Goal: Information Seeking & Learning: Learn about a topic

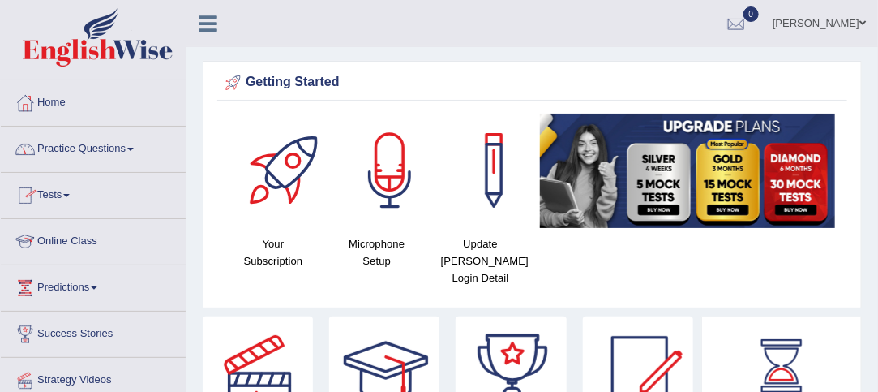
click at [98, 236] on link "Online Class" at bounding box center [93, 239] width 185 height 41
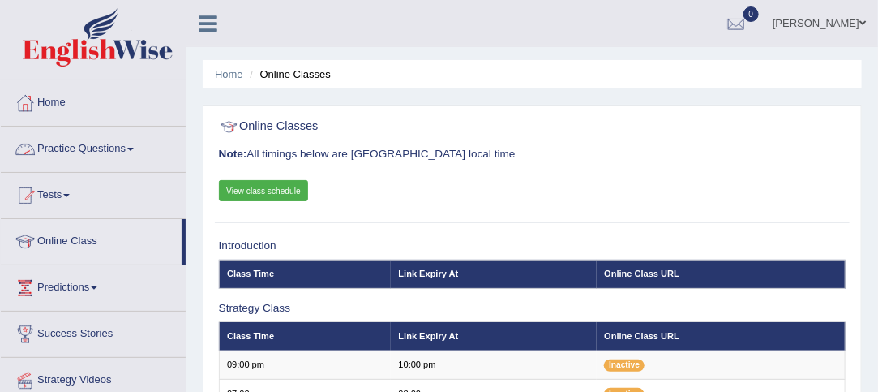
click at [135, 144] on link "Practice Questions" at bounding box center [93, 147] width 185 height 41
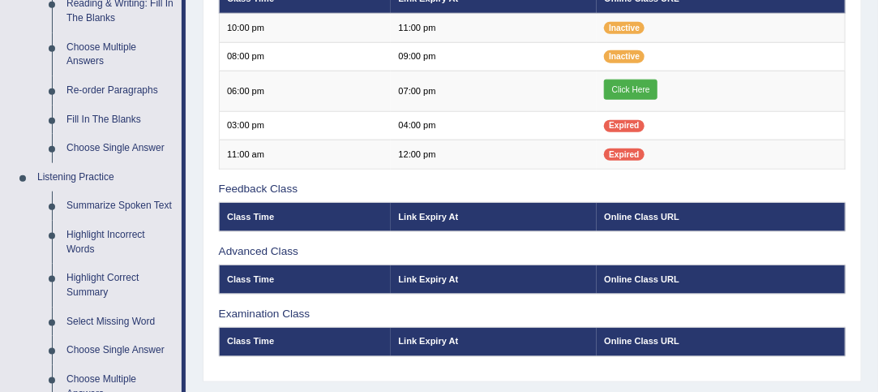
scroll to position [546, 0]
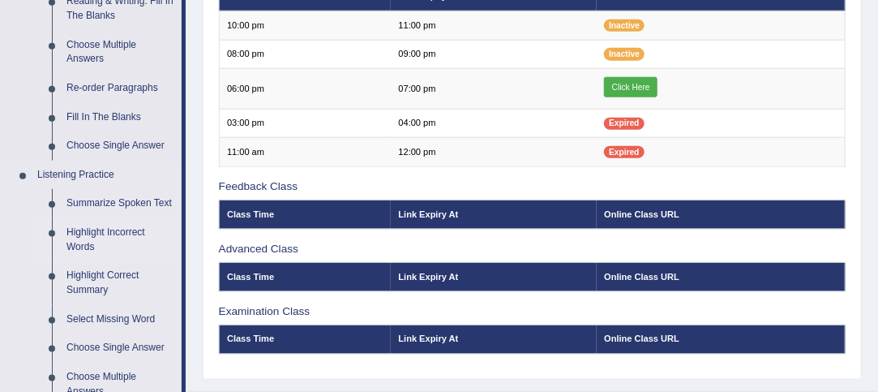
click at [94, 231] on link "Highlight Incorrect Words" at bounding box center [120, 239] width 122 height 43
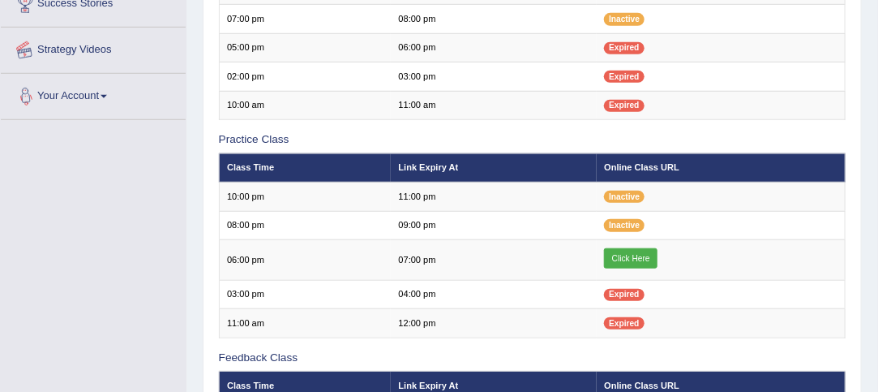
scroll to position [548, 0]
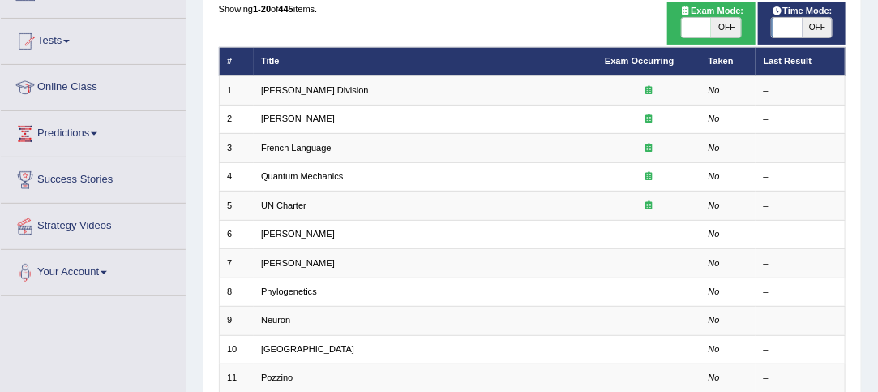
scroll to position [159, 0]
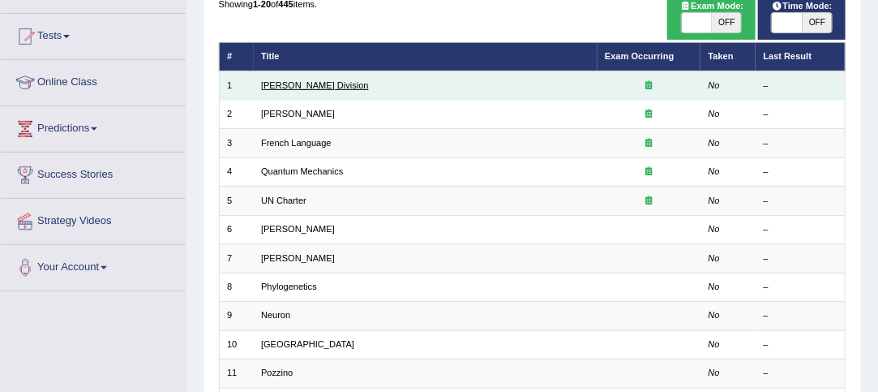
click at [306, 84] on link "Ward Division" at bounding box center [315, 85] width 108 height 10
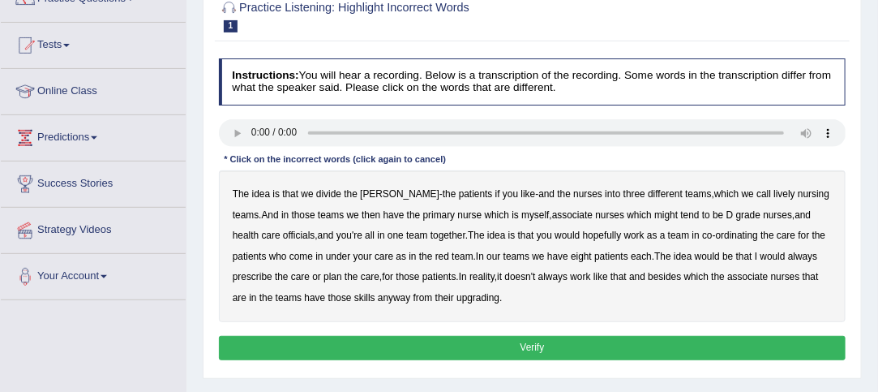
scroll to position [188, 0]
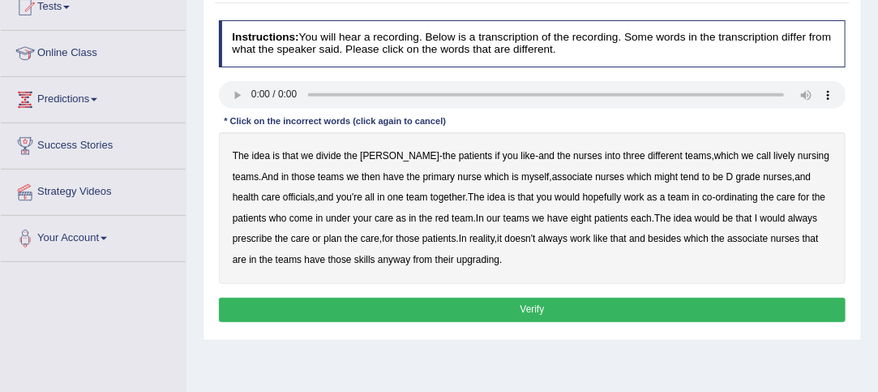
drag, startPoint x: 751, startPoint y: 151, endPoint x: 719, endPoint y: 153, distance: 32.5
click at [719, 153] on div "The idea is that we divide the ward - the patients if you like - and the nurses…" at bounding box center [533, 208] width 628 height 152
drag, startPoint x: 326, startPoint y: 212, endPoint x: 373, endPoint y: 220, distance: 47.7
click at [373, 220] on div "The idea is that we divide the ward - the patients if you like - and the nurses…" at bounding box center [533, 208] width 628 height 152
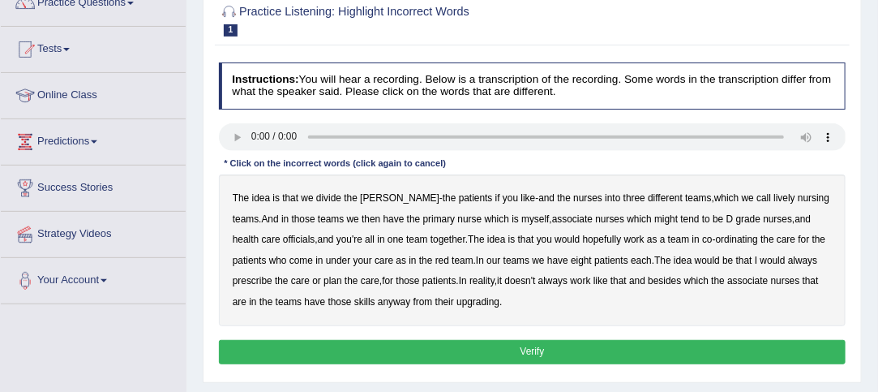
scroll to position [179, 0]
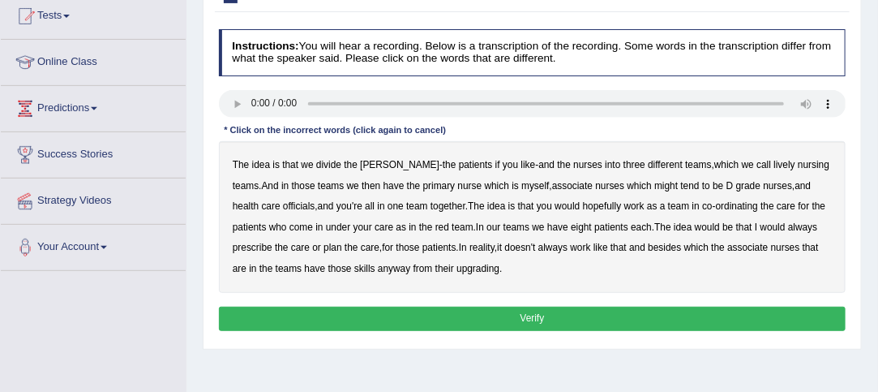
drag, startPoint x: 498, startPoint y: 264, endPoint x: 446, endPoint y: 264, distance: 51.9
click at [446, 264] on div "The idea is that we divide the ward - the patients if you like - and the nurses…" at bounding box center [533, 217] width 628 height 152
drag, startPoint x: 483, startPoint y: 270, endPoint x: 434, endPoint y: 260, distance: 50.6
click at [434, 260] on div "The idea is that we divide the ward - the patients if you like - and the nurses…" at bounding box center [533, 217] width 628 height 152
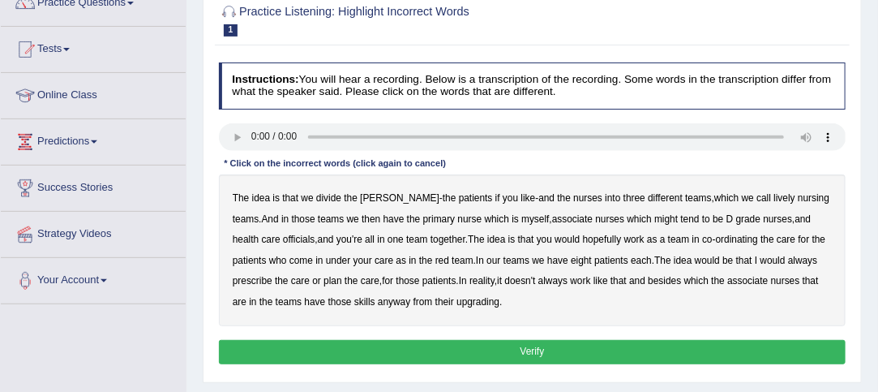
scroll to position [147, 0]
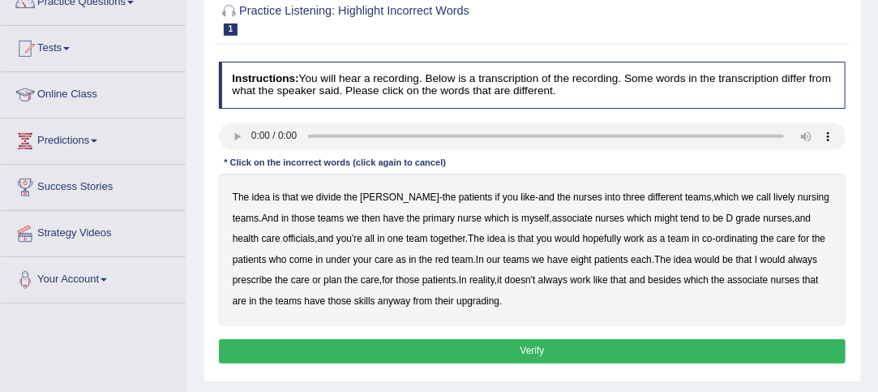
drag, startPoint x: 613, startPoint y: 197, endPoint x: 534, endPoint y: 194, distance: 79.5
click at [534, 194] on div "The idea is that we divide the ward - the patients if you like - and the nurses…" at bounding box center [533, 250] width 628 height 152
drag, startPoint x: 689, startPoint y: 215, endPoint x: 646, endPoint y: 209, distance: 43.4
click at [646, 209] on div "The idea is that we divide the ward - the patients if you like - and the nurses…" at bounding box center [533, 250] width 628 height 152
click at [655, 217] on b "might" at bounding box center [667, 217] width 24 height 11
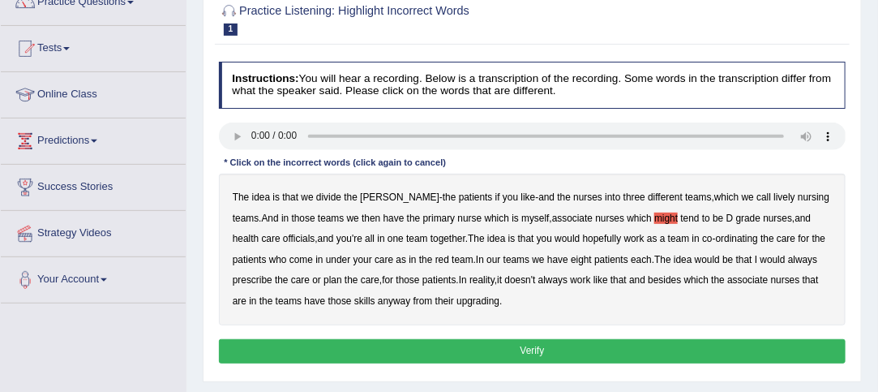
click at [655, 217] on b "might" at bounding box center [667, 217] width 24 height 11
drag, startPoint x: 573, startPoint y: 236, endPoint x: 629, endPoint y: 238, distance: 56.0
click at [629, 238] on div "The idea is that we divide the ward - the patients if you like - and the nurses…" at bounding box center [533, 250] width 628 height 152
click at [587, 234] on b "hopefully" at bounding box center [602, 238] width 39 height 11
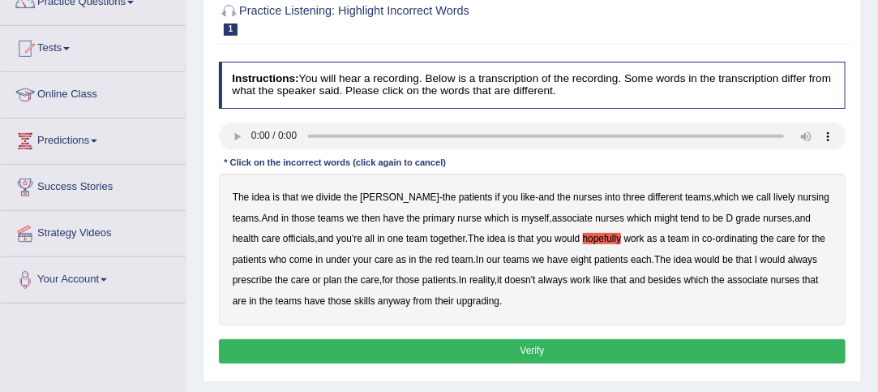
click at [587, 234] on b "hopefully" at bounding box center [602, 238] width 39 height 11
click at [482, 297] on b "upgrading" at bounding box center [478, 300] width 43 height 11
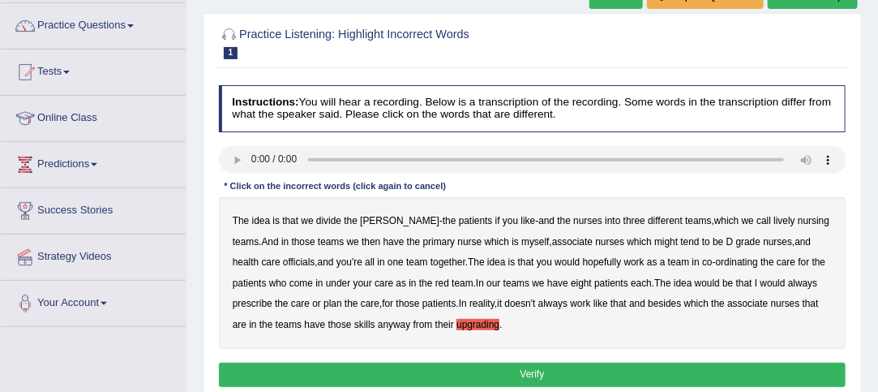
scroll to position [127, 0]
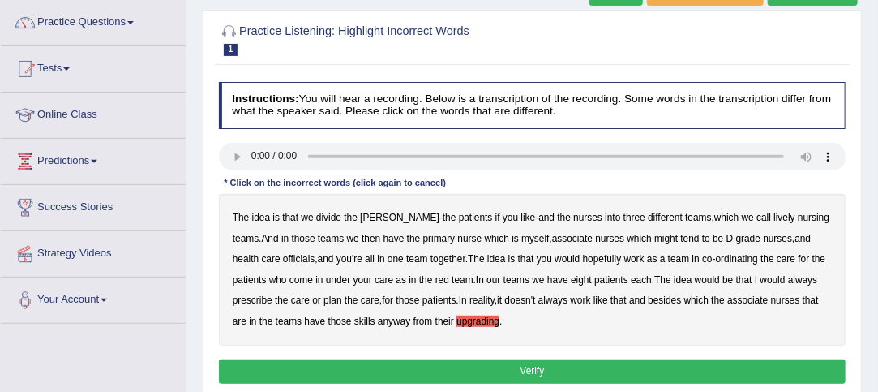
click at [774, 214] on b "lively" at bounding box center [784, 217] width 21 height 11
click at [655, 234] on b "might" at bounding box center [667, 238] width 24 height 11
click at [283, 254] on b "officials" at bounding box center [299, 258] width 32 height 11
click at [799, 275] on b "always" at bounding box center [802, 279] width 29 height 11
click at [686, 285] on div "The idea is that we divide the ward - the patients if you like - and the nurses…" at bounding box center [533, 270] width 628 height 152
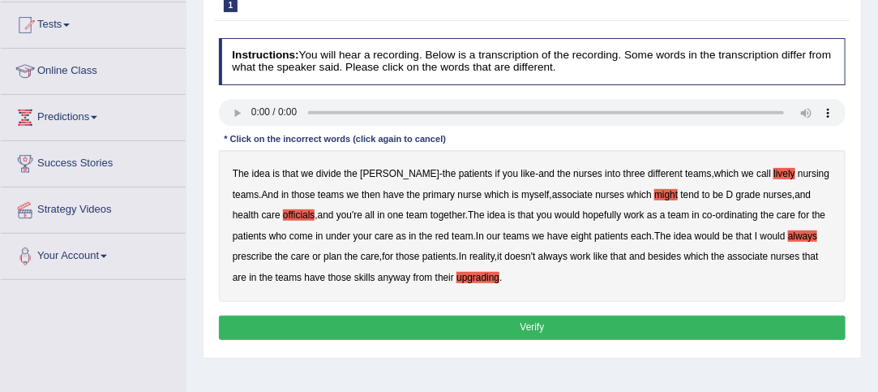
scroll to position [171, 0]
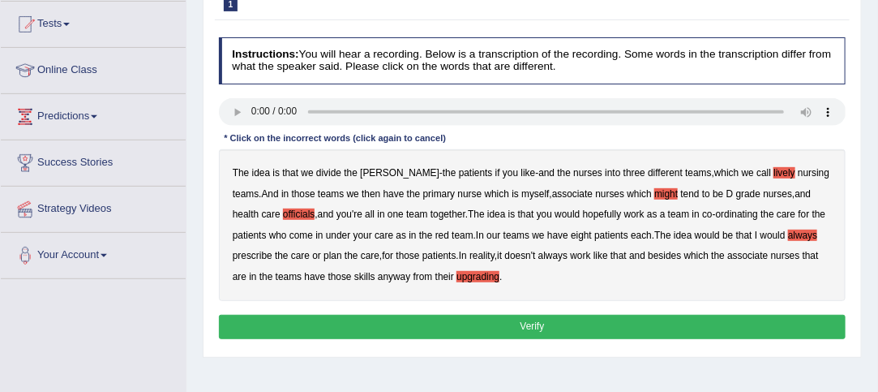
click at [535, 325] on button "Verify" at bounding box center [533, 327] width 628 height 24
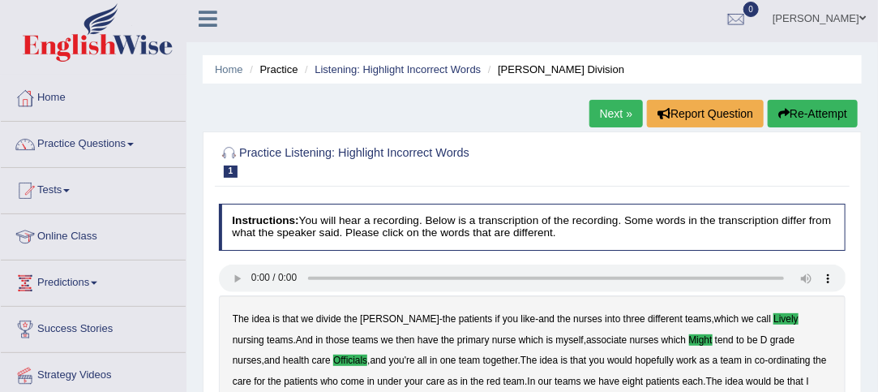
scroll to position [0, 0]
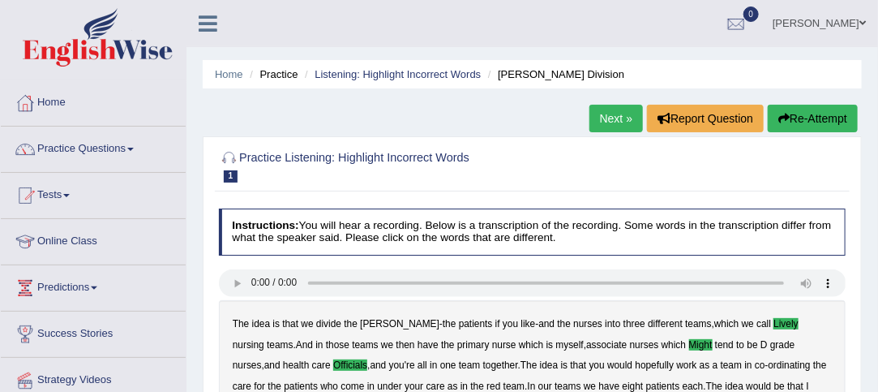
click at [822, 160] on div at bounding box center [533, 165] width 628 height 42
click at [612, 109] on link "Next »" at bounding box center [617, 119] width 54 height 28
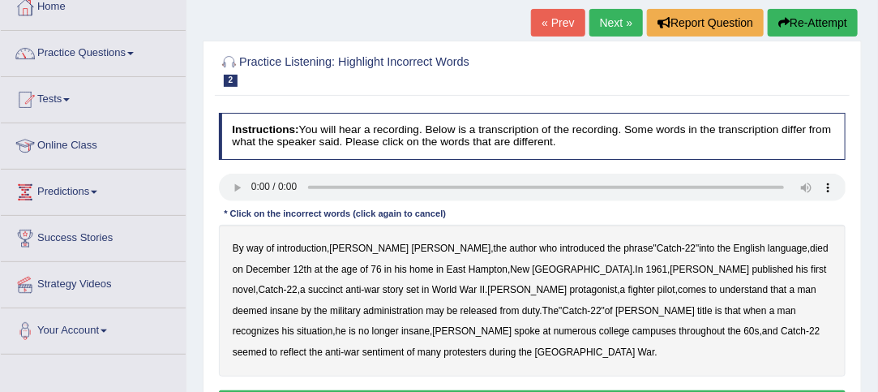
click at [753, 268] on b "published" at bounding box center [773, 269] width 41 height 11
click at [646, 268] on b "1961" at bounding box center [656, 269] width 21 height 11
click at [333, 325] on b "situation" at bounding box center [315, 330] width 36 height 11
click at [569, 324] on div "By way of introduction , Joseph Heller , the author who introduced the phrase "…" at bounding box center [533, 301] width 628 height 152
click at [307, 346] on b "reflect" at bounding box center [294, 351] width 26 height 11
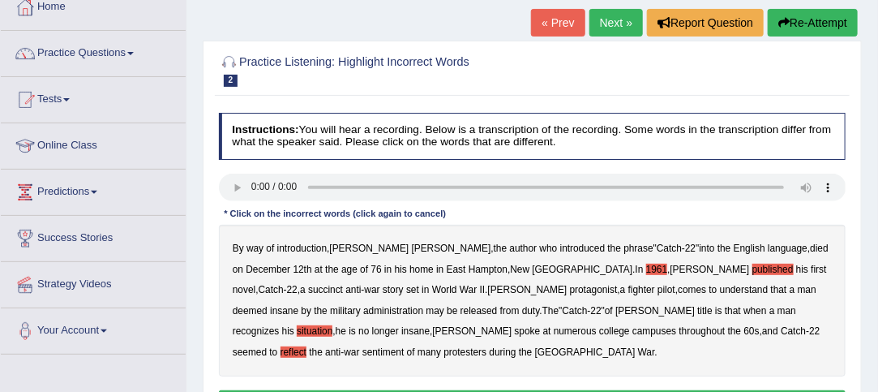
click at [646, 265] on b "1961" at bounding box center [656, 269] width 21 height 11
click at [753, 266] on b "published" at bounding box center [773, 269] width 41 height 11
click at [423, 305] on b "administration" at bounding box center [393, 310] width 60 height 11
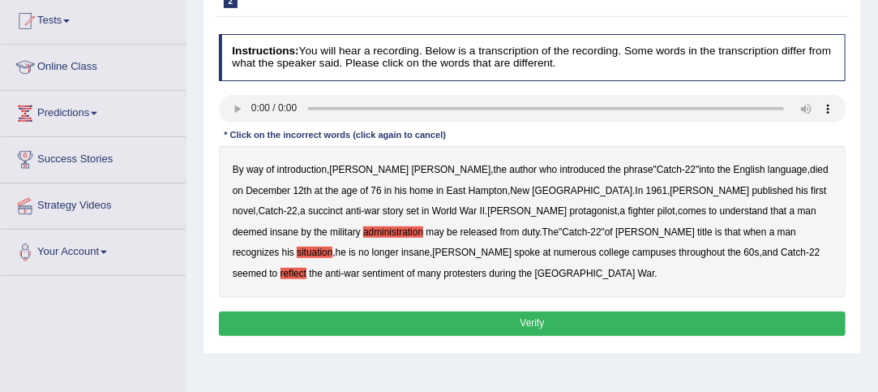
scroll to position [175, 0]
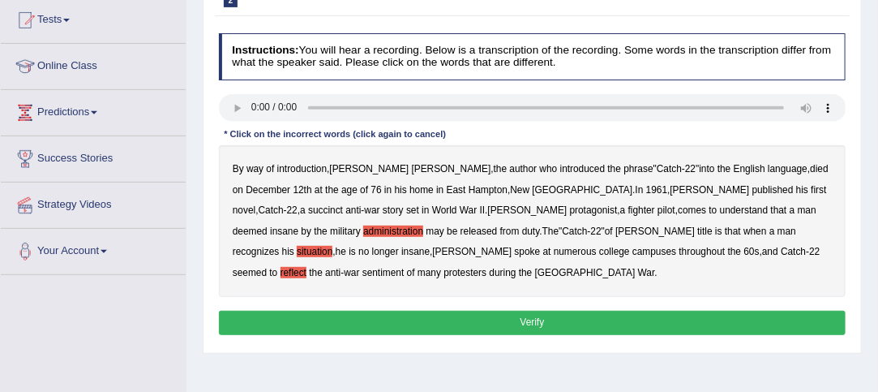
click at [540, 320] on button "Verify" at bounding box center [533, 323] width 628 height 24
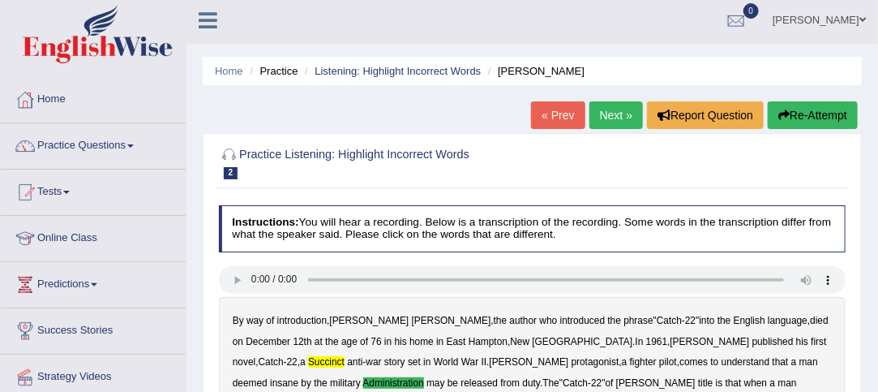
scroll to position [2, 0]
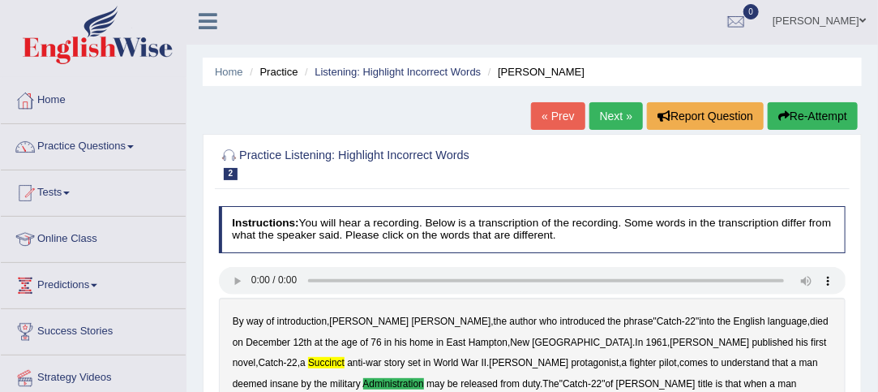
click at [134, 145] on span at bounding box center [130, 146] width 6 height 3
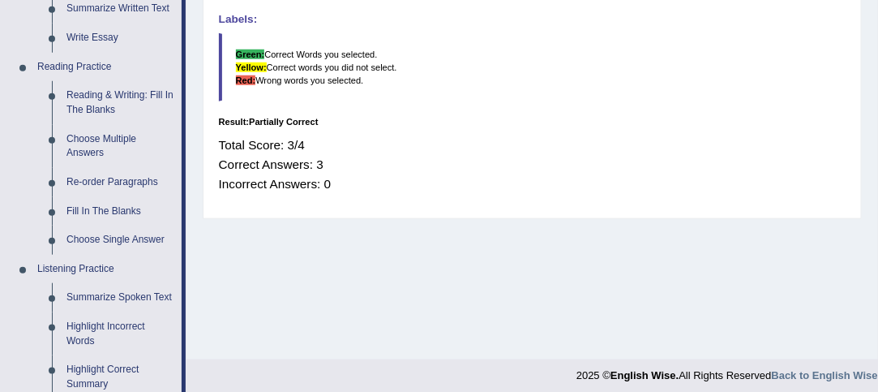
scroll to position [457, 0]
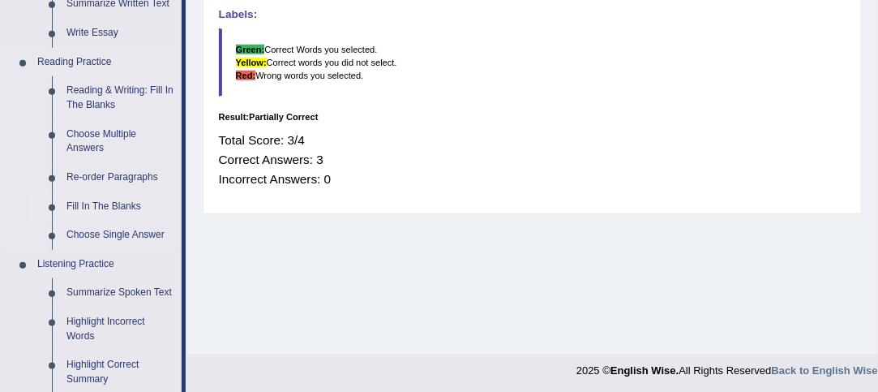
click at [121, 204] on link "Fill In The Blanks" at bounding box center [120, 206] width 122 height 29
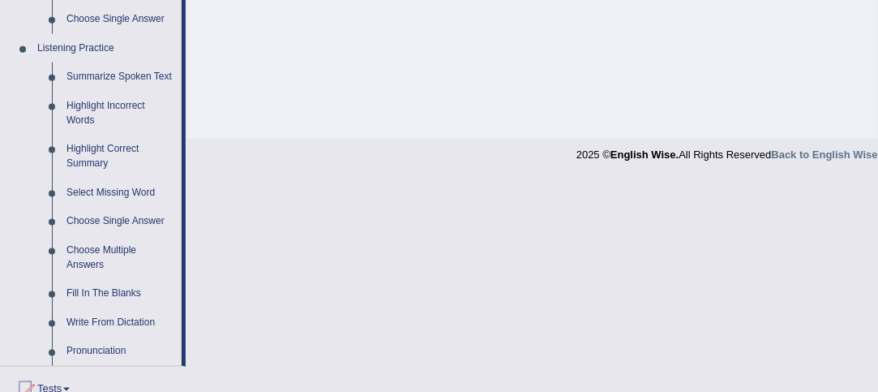
scroll to position [663, 0]
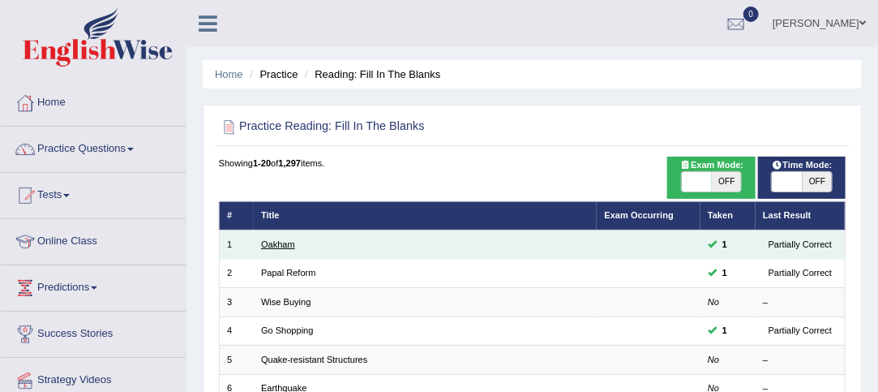
click at [281, 247] on link "Oakham" at bounding box center [278, 244] width 34 height 10
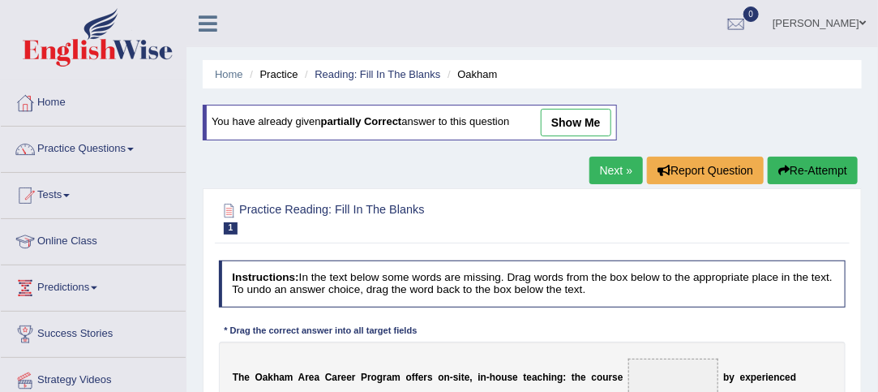
click at [134, 148] on span at bounding box center [130, 149] width 6 height 3
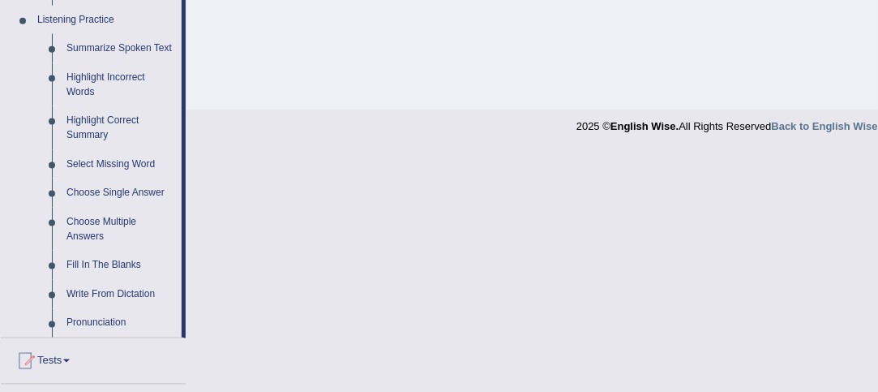
scroll to position [705, 0]
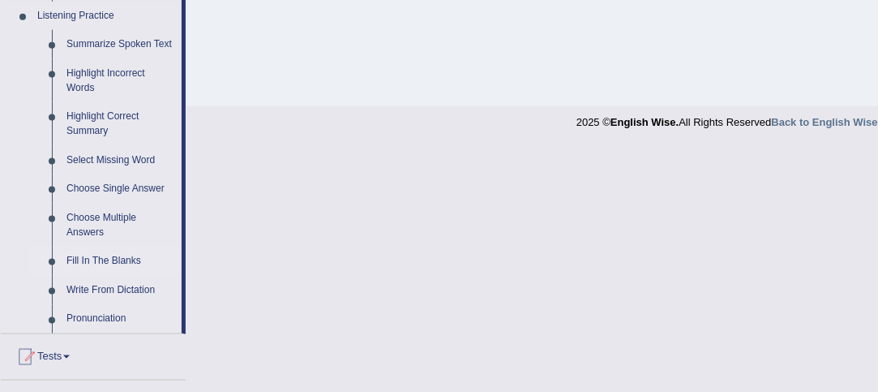
click at [99, 260] on link "Fill In The Blanks" at bounding box center [120, 261] width 122 height 29
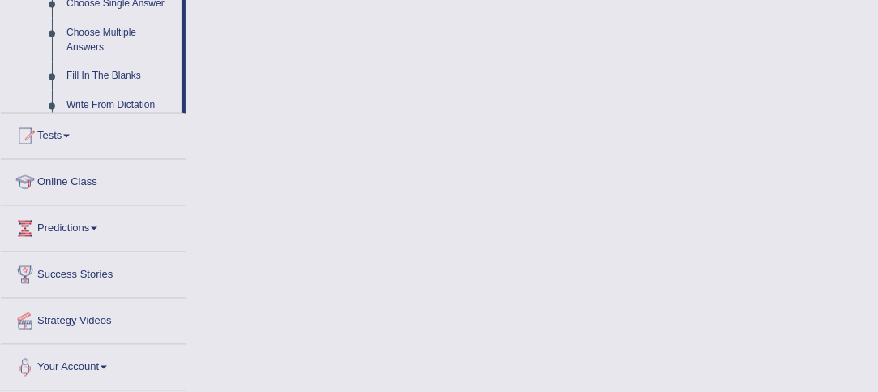
scroll to position [921, 0]
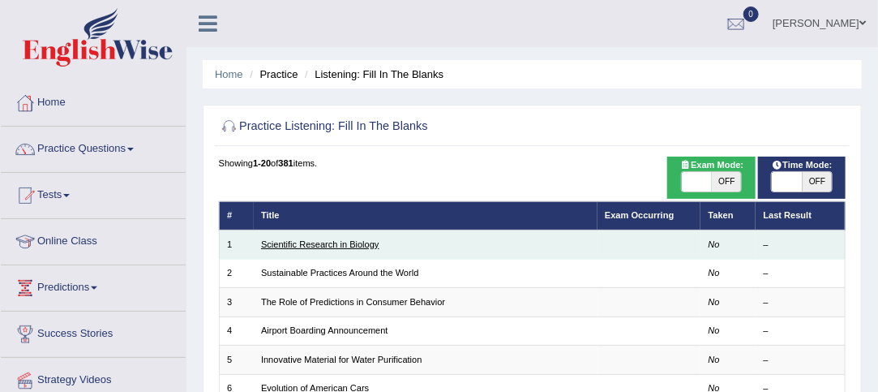
click at [354, 243] on link "Scientific Research in Biology" at bounding box center [320, 244] width 118 height 10
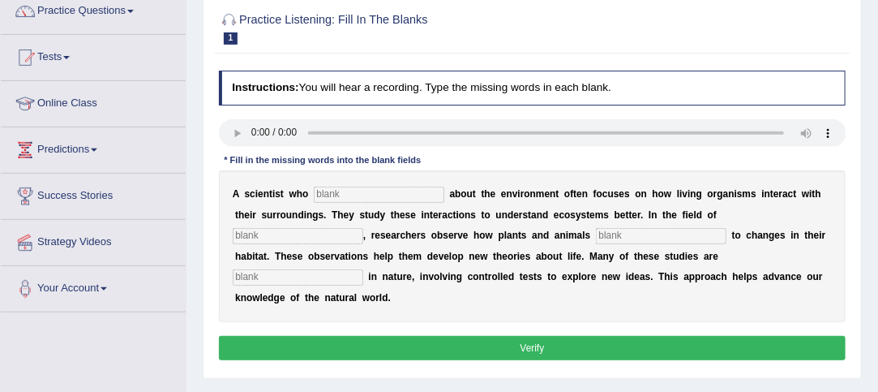
click at [337, 194] on input "text" at bounding box center [379, 195] width 131 height 16
type input "cares"
click at [315, 223] on div "A s c i e n t i s t w h o cares a b o u t t h e e n v i r o n m e n t o f t e n…" at bounding box center [533, 246] width 628 height 152
click at [300, 234] on input "text" at bounding box center [298, 236] width 131 height 16
type input "biology"
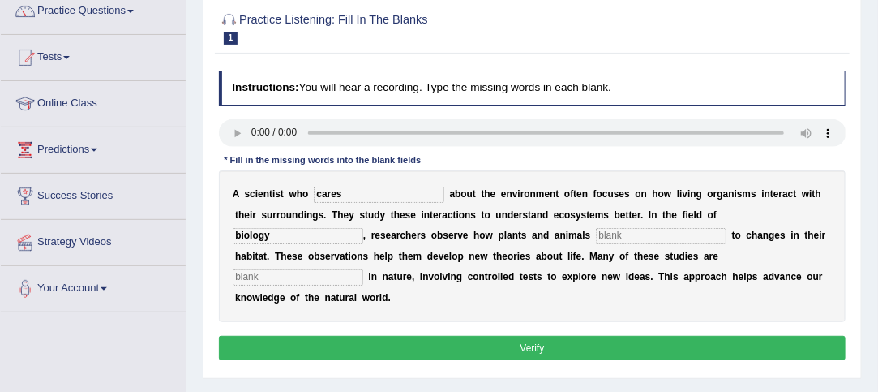
click at [639, 232] on input "text" at bounding box center [661, 236] width 131 height 16
type input "respond"
click at [345, 276] on input "text" at bounding box center [298, 277] width 131 height 16
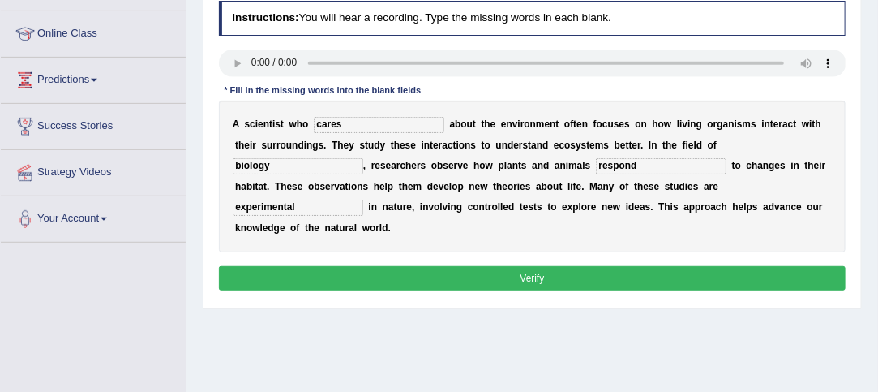
scroll to position [208, 0]
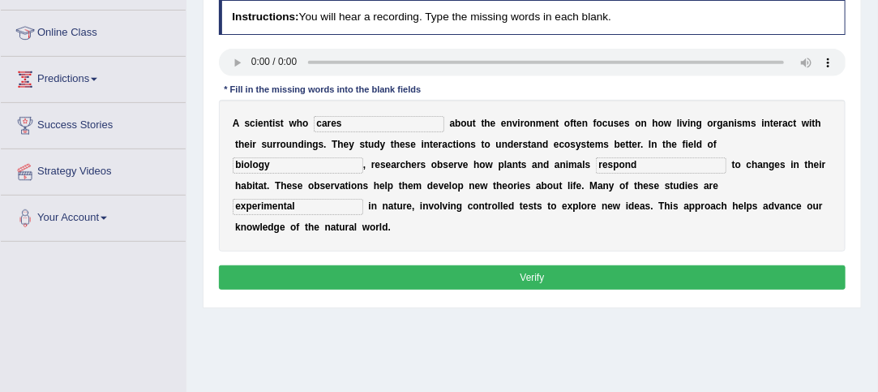
type input "experimental"
click at [534, 274] on button "Verify" at bounding box center [533, 277] width 628 height 24
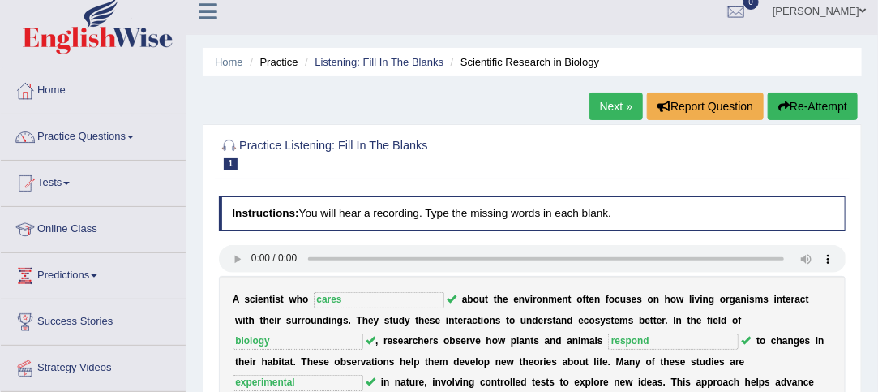
scroll to position [7, 0]
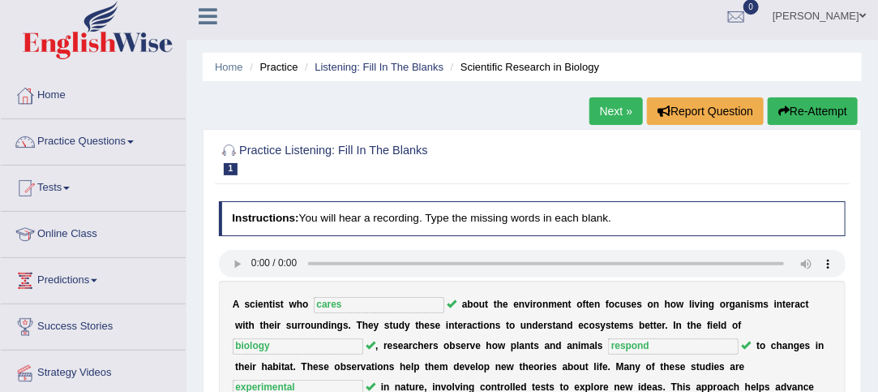
click at [659, 26] on ul "[PERSON_NAME] Toggle navigation Username: Randeep_sidhu Access Type: Online Sub…" at bounding box center [636, 16] width 484 height 46
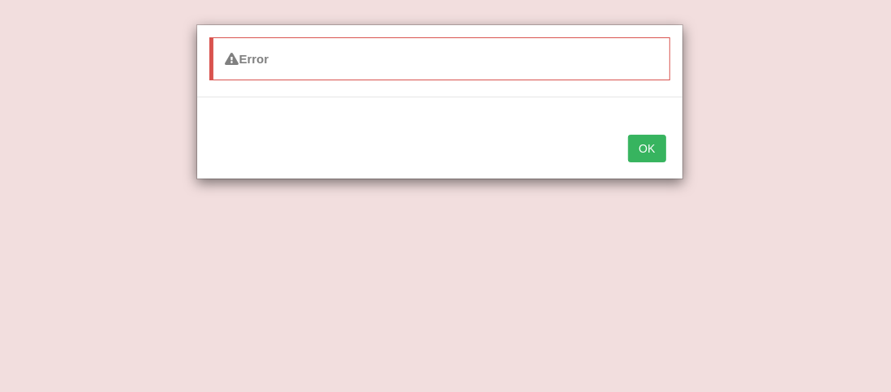
click at [646, 145] on button "OK" at bounding box center [646, 149] width 37 height 28
